Goal: Task Accomplishment & Management: Complete application form

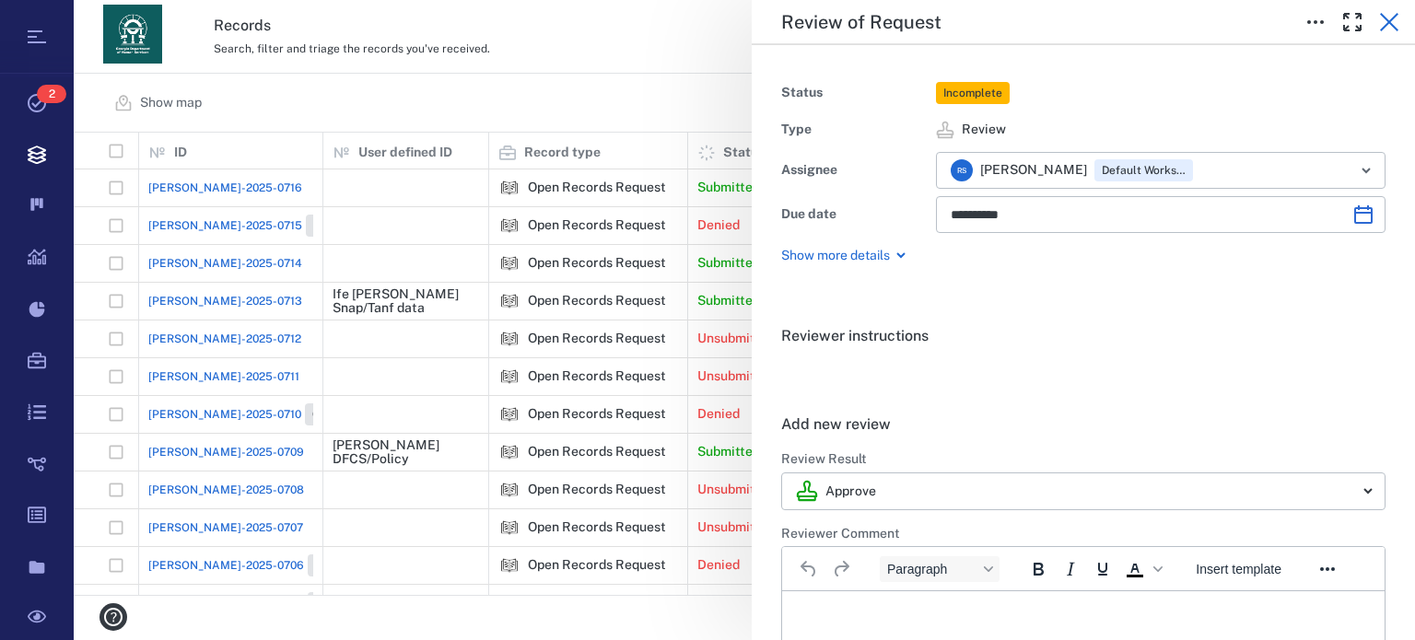
click at [1397, 28] on icon "button" at bounding box center [1389, 22] width 22 height 22
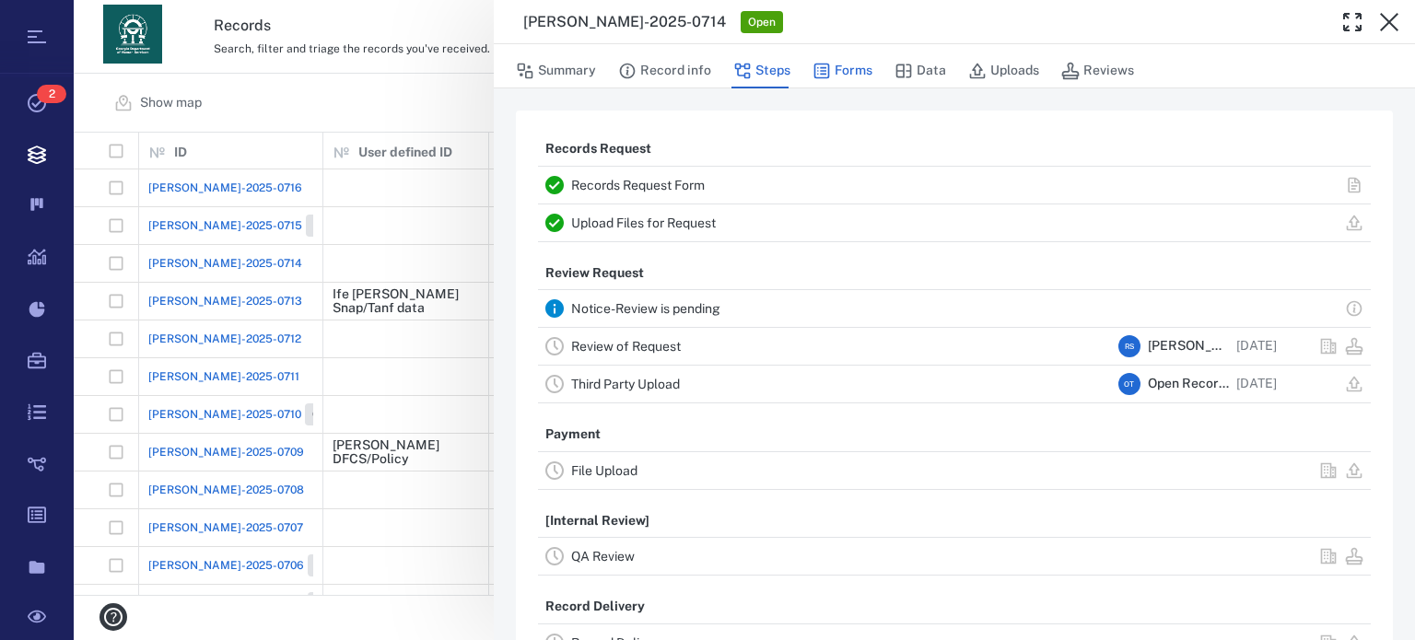
click at [848, 70] on button "Forms" at bounding box center [843, 70] width 60 height 35
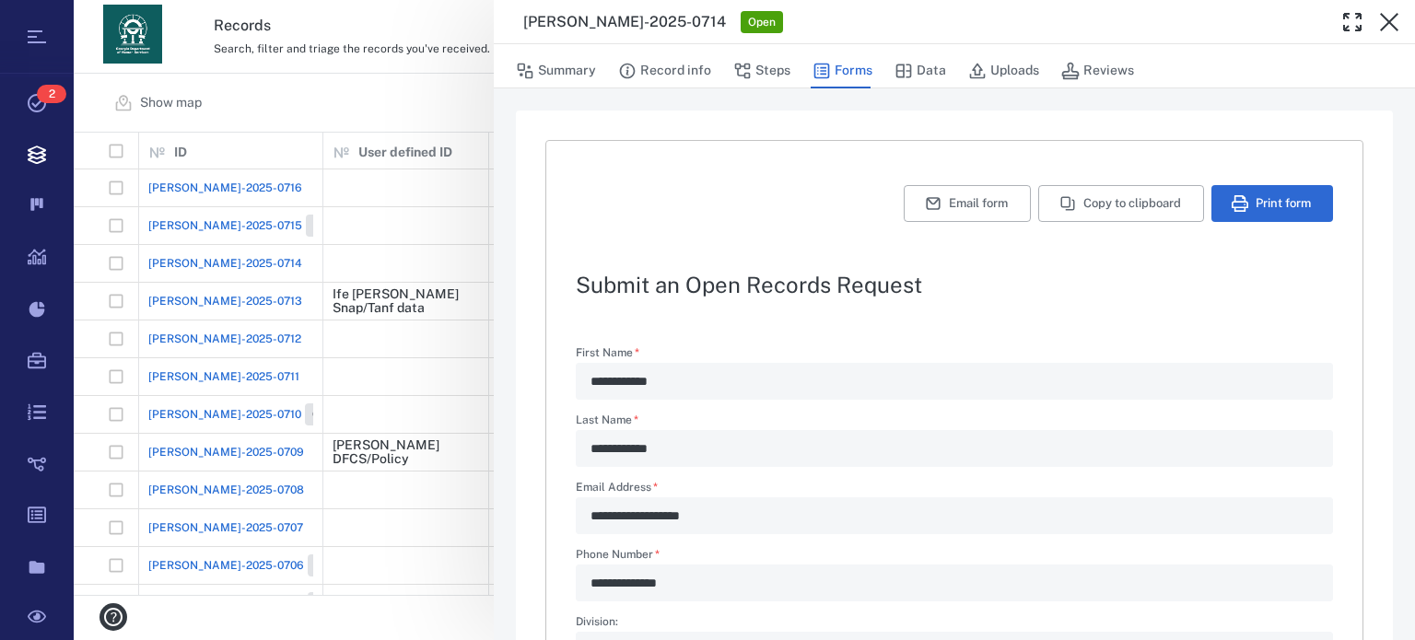
type textarea "*"
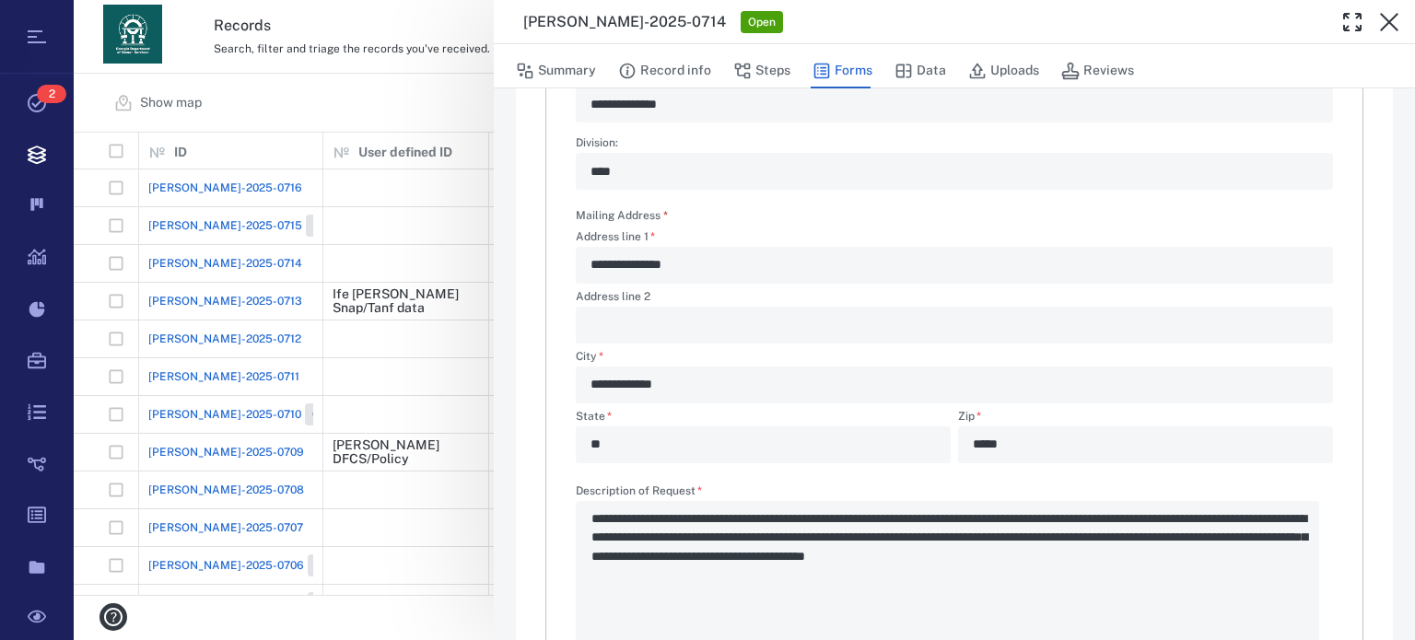
scroll to position [516, 0]
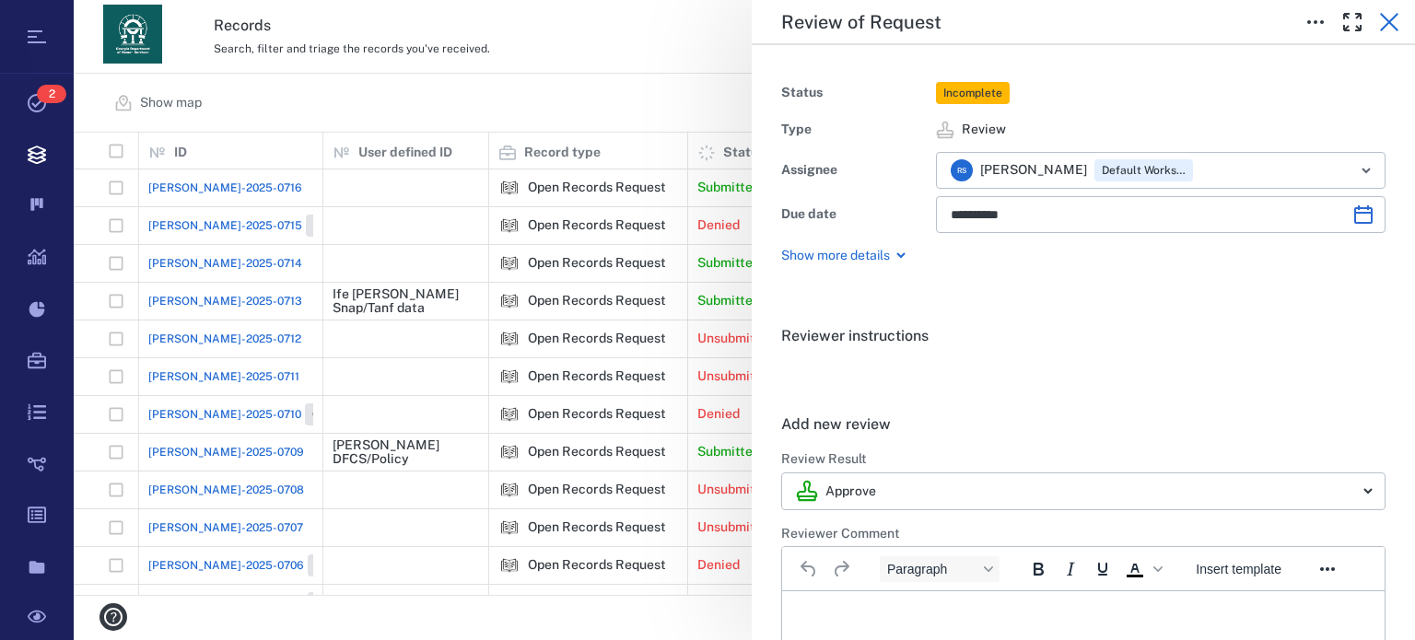
click at [1393, 15] on icon "button" at bounding box center [1389, 22] width 22 height 22
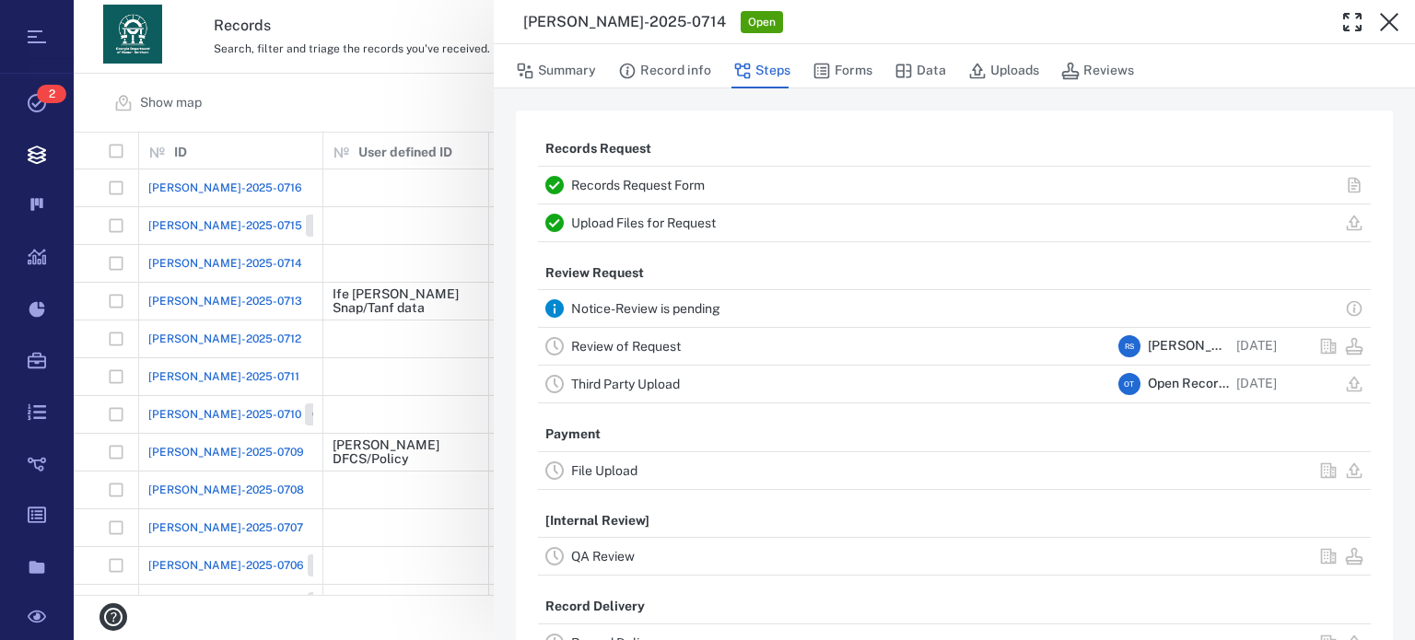
click at [693, 216] on link "Upload Files for Request" at bounding box center [643, 223] width 145 height 15
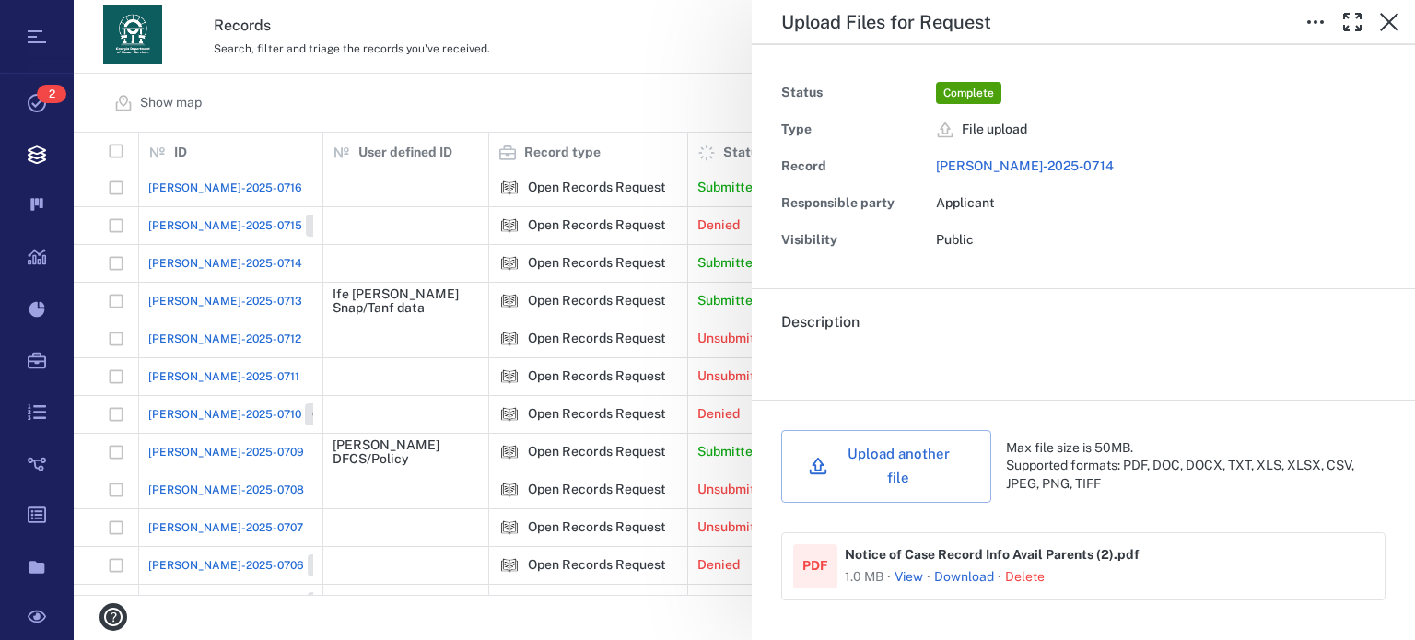
click at [312, 261] on div "Upload Files for Request Status Complete Type File upload Record ORR-2025-0714 …" at bounding box center [744, 320] width 1341 height 640
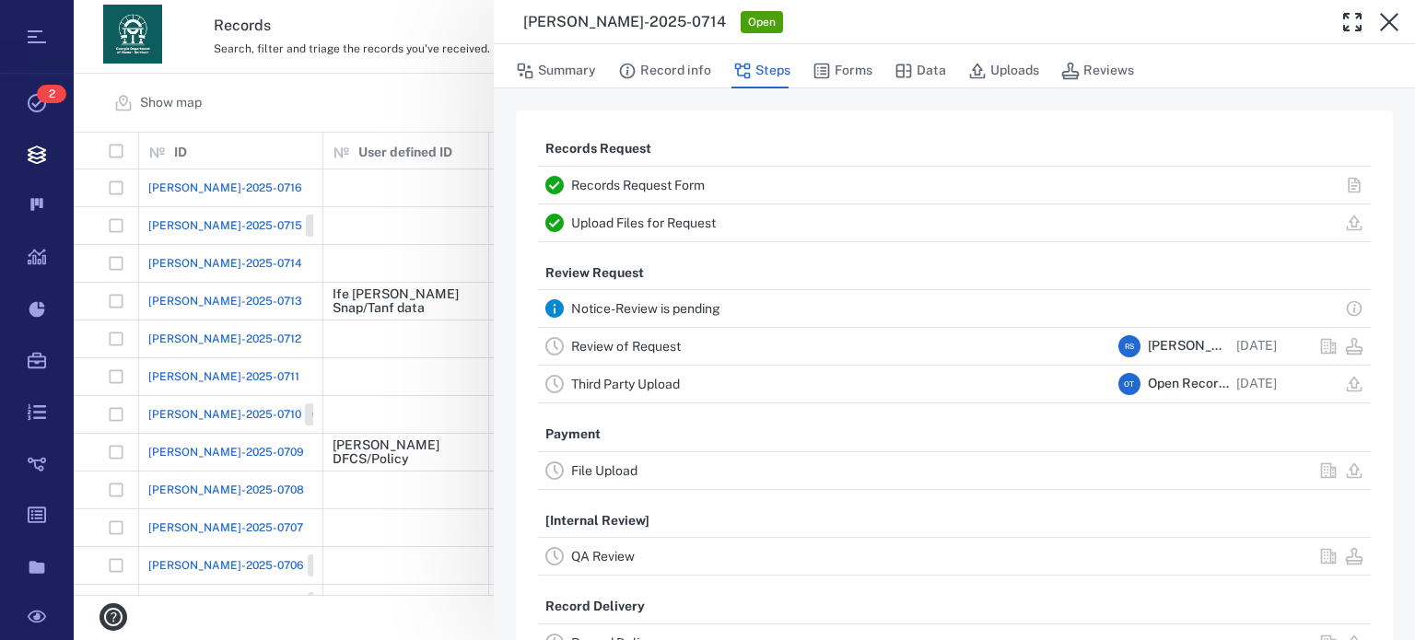
click at [1259, 11] on div "ORR-2025-0714 Open" at bounding box center [921, 22] width 796 height 22
click at [861, 73] on button "Forms" at bounding box center [843, 70] width 60 height 35
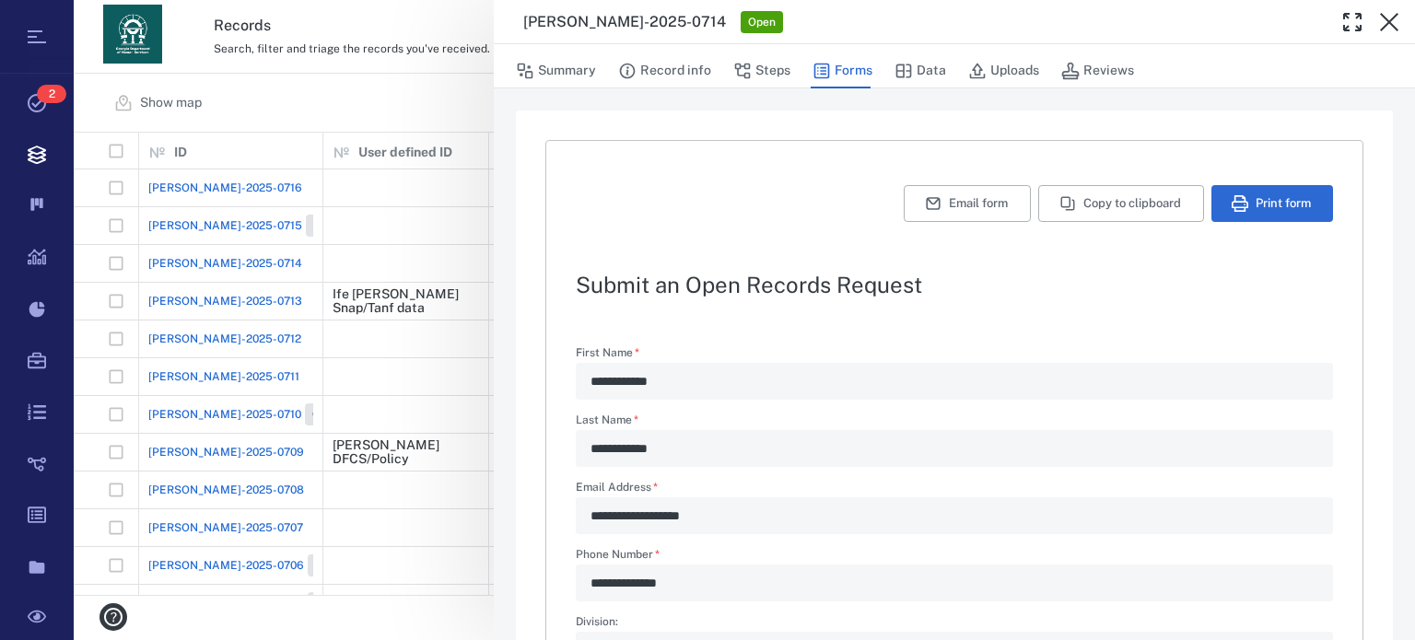
type textarea "*"
click at [450, 617] on div "**********" at bounding box center [744, 320] width 1341 height 640
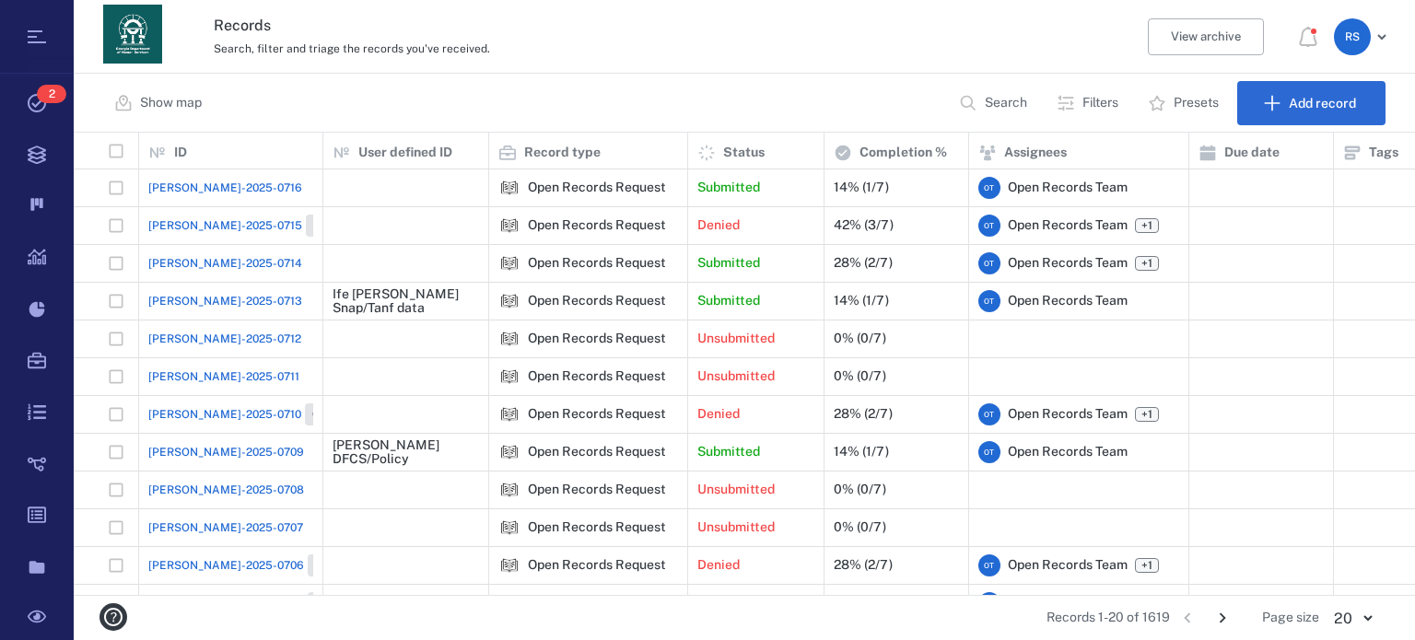
click at [975, 618] on div "Records 1-20 of 1619 1 2 3 4 5 … 81 Page size 20 ** ​" at bounding box center [744, 618] width 1283 height 44
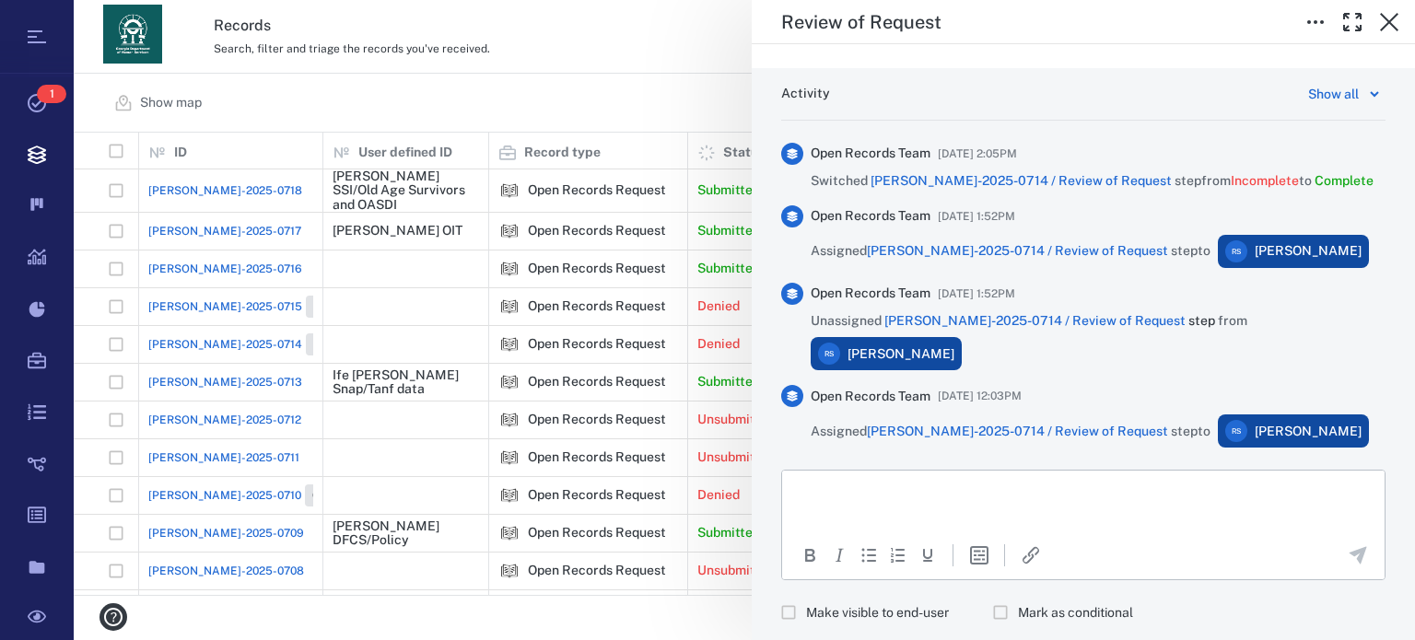
scroll to position [651, 0]
